Goal: Task Accomplishment & Management: Manage account settings

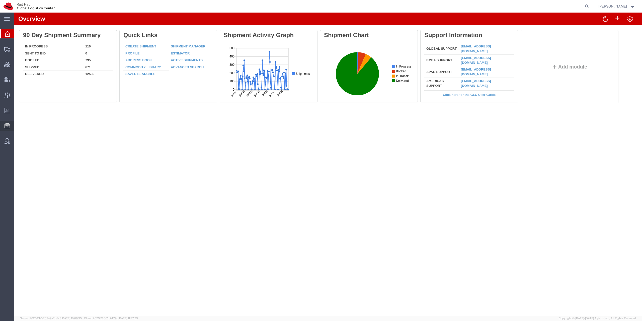
click at [0, 0] on span "Account Announcement" at bounding box center [0, 0] width 0 height 0
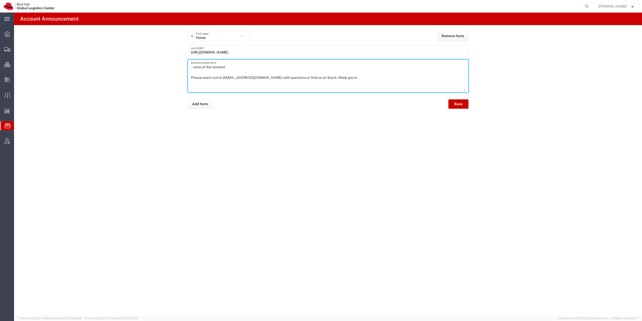
drag, startPoint x: 226, startPoint y: 68, endPoint x: 195, endPoint y: 67, distance: 31.4
click at [195, 67] on textarea "- none at the moment Please reach out to globallogistics@redhat.com with questi…" at bounding box center [328, 76] width 275 height 30
drag, startPoint x: 194, startPoint y: 67, endPoint x: 256, endPoint y: 65, distance: 61.7
click at [256, 65] on textarea "- none at the moment Please reach out to globallogistics@redhat.com with questi…" at bounding box center [328, 76] width 275 height 30
paste textarea "Potential delays due to anticipated overload of Diwali shipments volume for dom…"
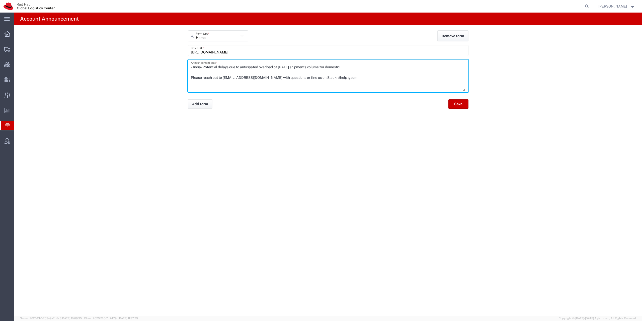
click at [205, 68] on textarea "- India - Potential delays due to anticipated overload of Diwali shipments volu…" at bounding box center [328, 76] width 275 height 30
click at [244, 68] on textarea "- India - Potential delays due to anticipated overload of Diwali shipments volu…" at bounding box center [328, 76] width 275 height 30
drag, startPoint x: 241, startPoint y: 67, endPoint x: 280, endPoint y: 67, distance: 38.6
click at [280, 67] on textarea "- India - Potential delays due to anticipated overload of Diwali shipments volu…" at bounding box center [328, 76] width 275 height 30
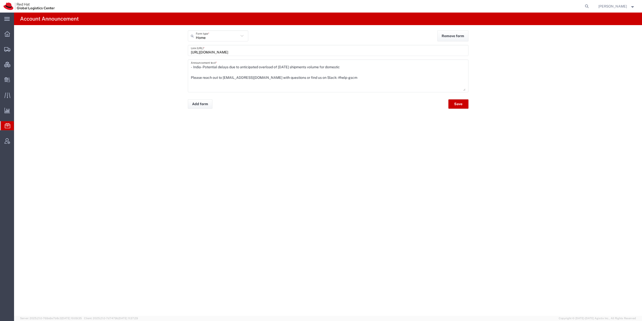
drag, startPoint x: 293, startPoint y: 153, endPoint x: 300, endPoint y: 137, distance: 17.1
click at [293, 152] on div "Account Announcement Home Form type * Home Batch request Shipment request Track…" at bounding box center [328, 164] width 628 height 303
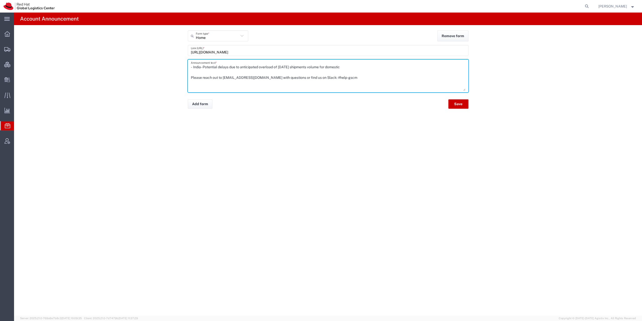
drag, startPoint x: 203, startPoint y: 67, endPoint x: 416, endPoint y: 69, distance: 212.5
click at [416, 69] on textarea "- India - Potential delays due to anticipated overload of Diwali shipments volu…" at bounding box center [328, 76] width 275 height 30
paste textarea "lease expect shipping delays because of the Diwali rush"
click at [210, 67] on textarea "- India - Please expect shipping delays because of the Diwali rush Please reach…" at bounding box center [328, 76] width 275 height 30
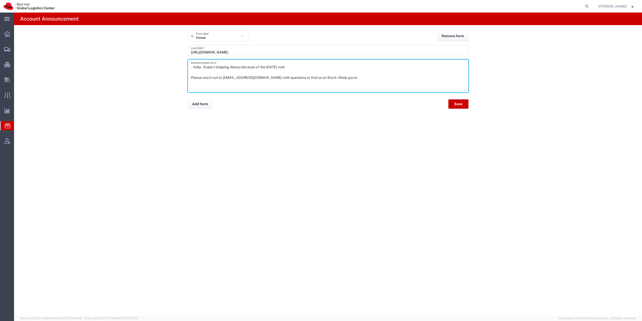
click at [248, 67] on textarea "- India - Expect shipping delays because of the Diwali rush Please reach out to…" at bounding box center [328, 76] width 275 height 30
type textarea "- India - Expect shipping delays caused by the Diwali rush Please reach out to …"
click at [459, 105] on button "Save" at bounding box center [459, 103] width 20 height 9
